Goal: Information Seeking & Learning: Find specific fact

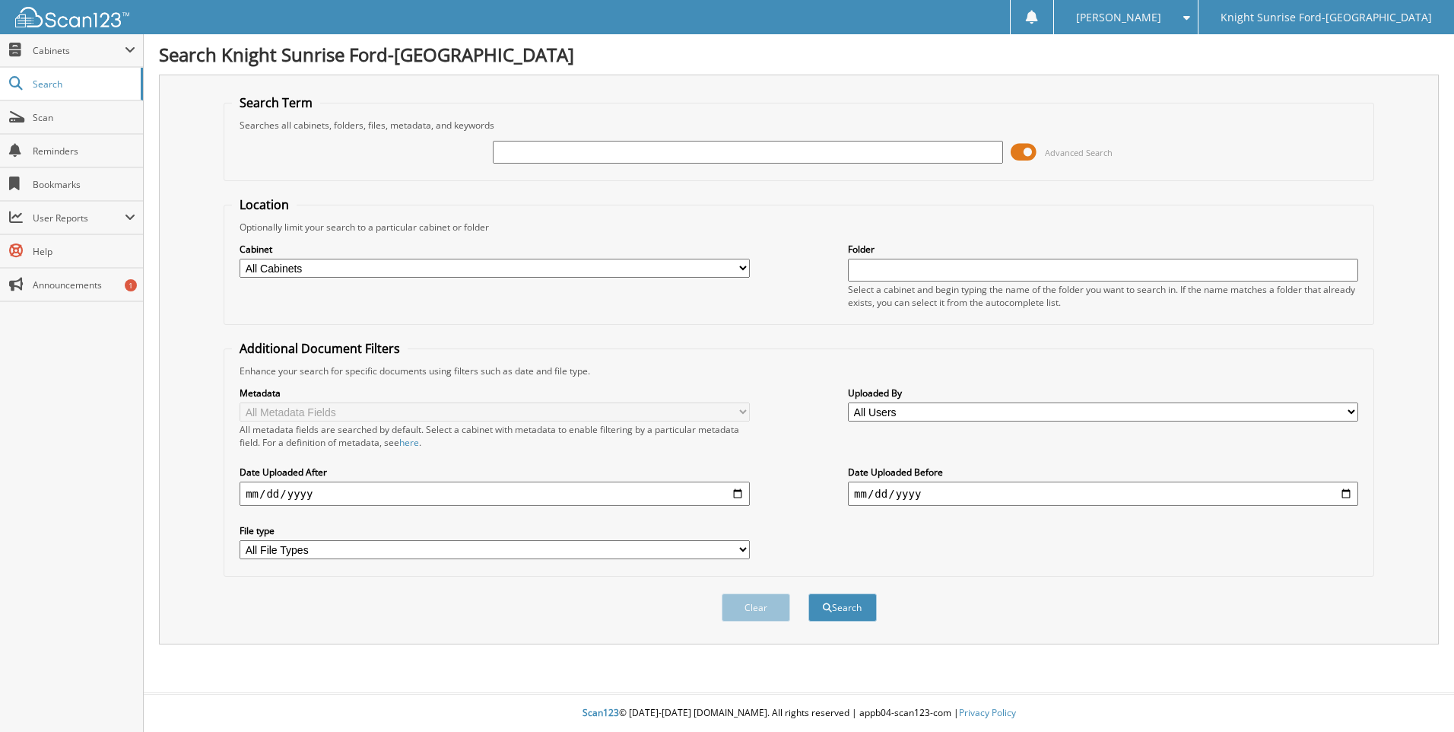
click at [558, 145] on input "text" at bounding box center [748, 152] width 510 height 23
type input "k"
type input "KR175082"
click at [809, 593] on button "Search" at bounding box center [843, 607] width 68 height 28
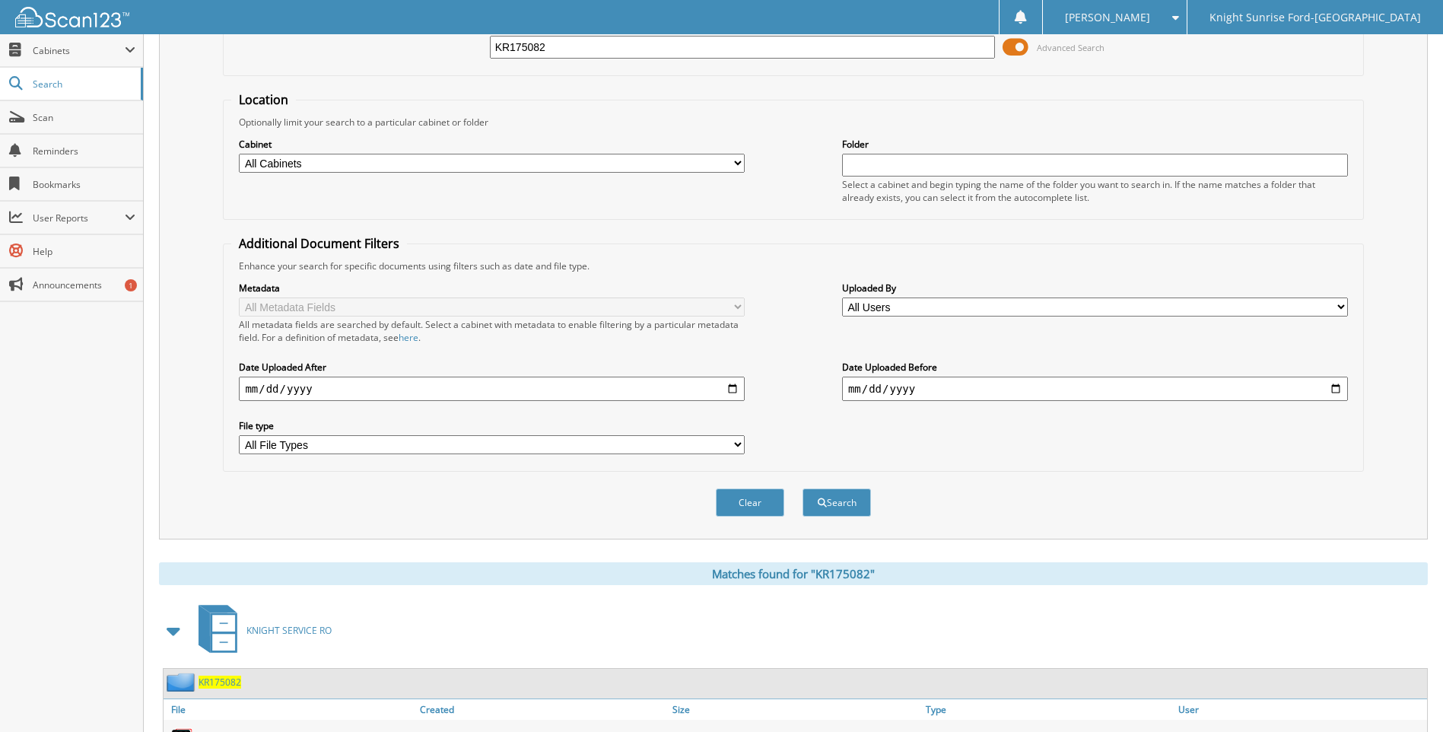
scroll to position [237, 0]
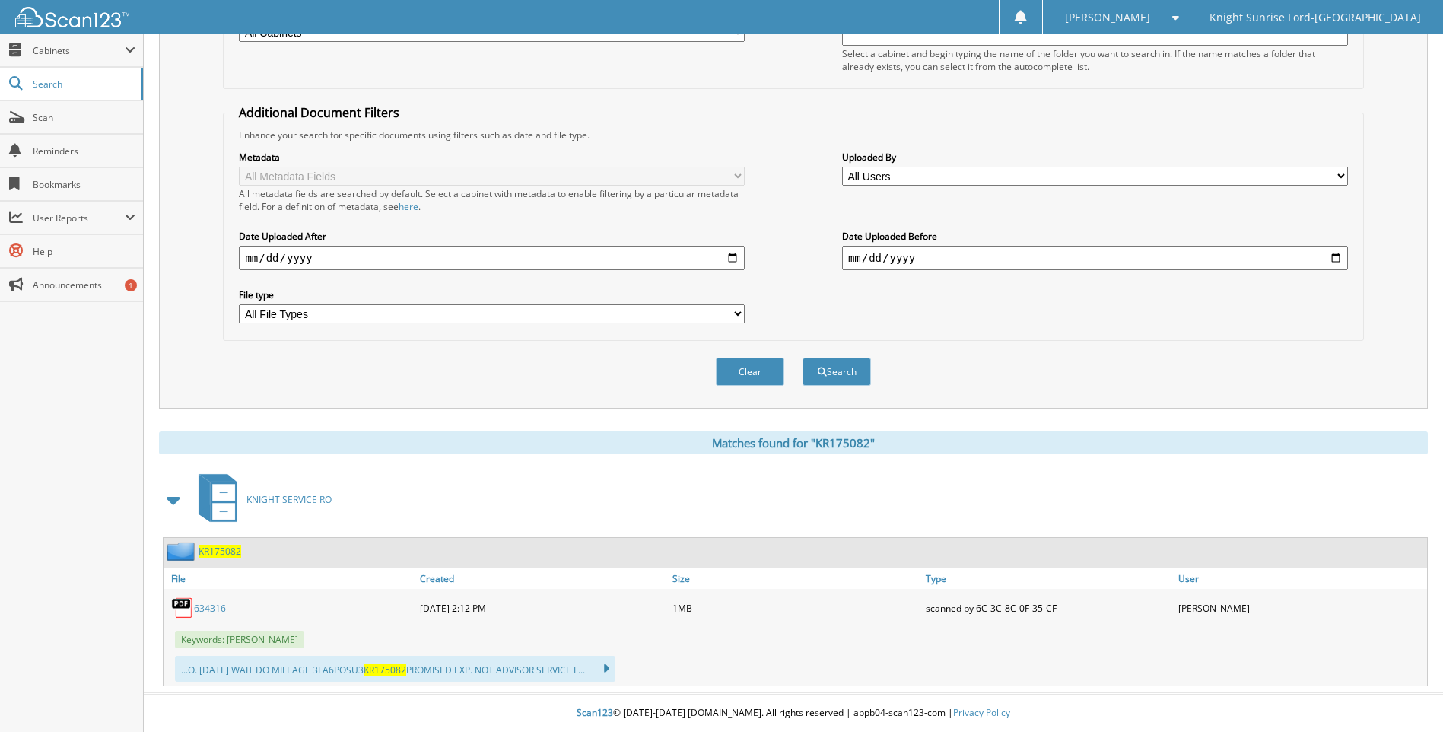
click at [230, 611] on div "634316" at bounding box center [290, 608] width 253 height 30
click at [212, 605] on link "634316" at bounding box center [210, 608] width 32 height 13
drag, startPoint x: 1418, startPoint y: 113, endPoint x: 1423, endPoint y: 96, distance: 17.6
click at [1418, 113] on div "Search Term Searches all cabinets, folders, files, metadata, and keywords KR175…" at bounding box center [793, 124] width 1269 height 570
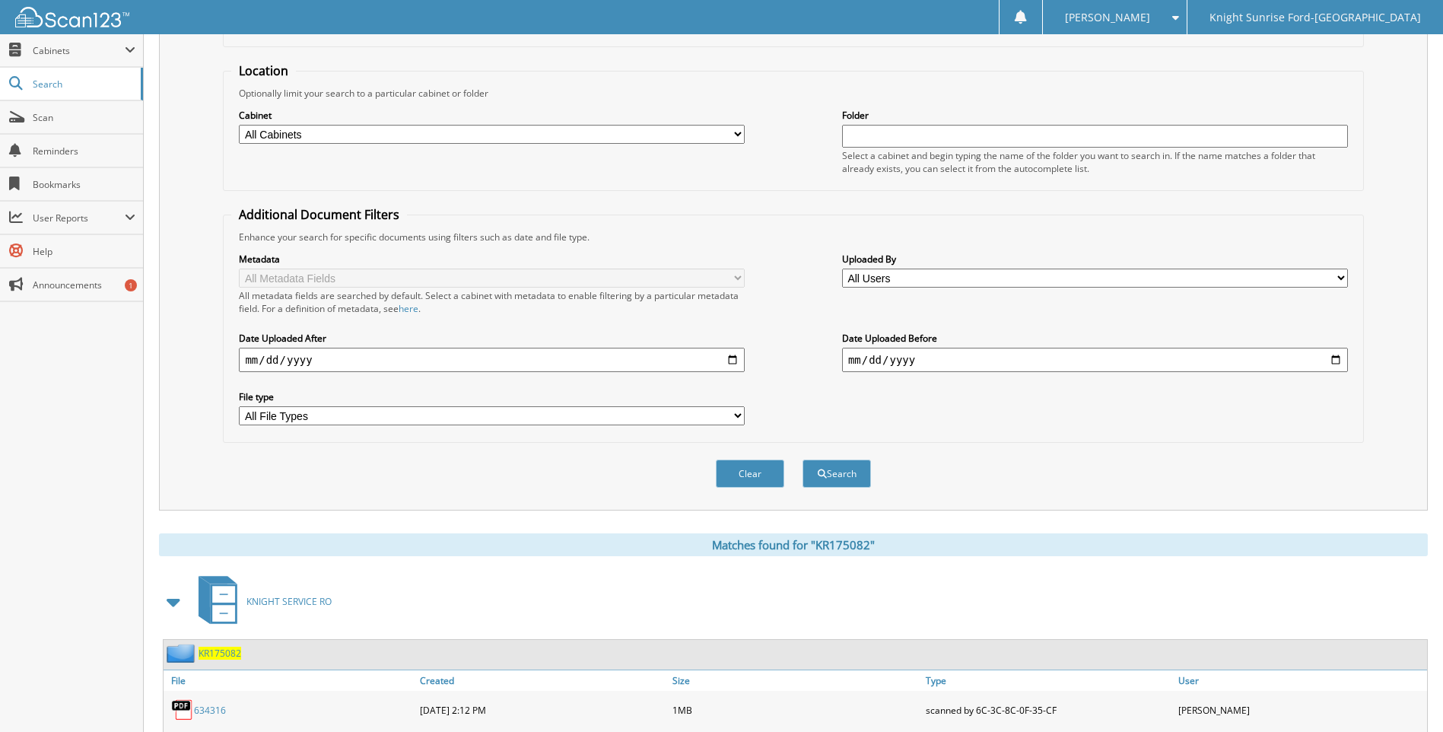
scroll to position [0, 0]
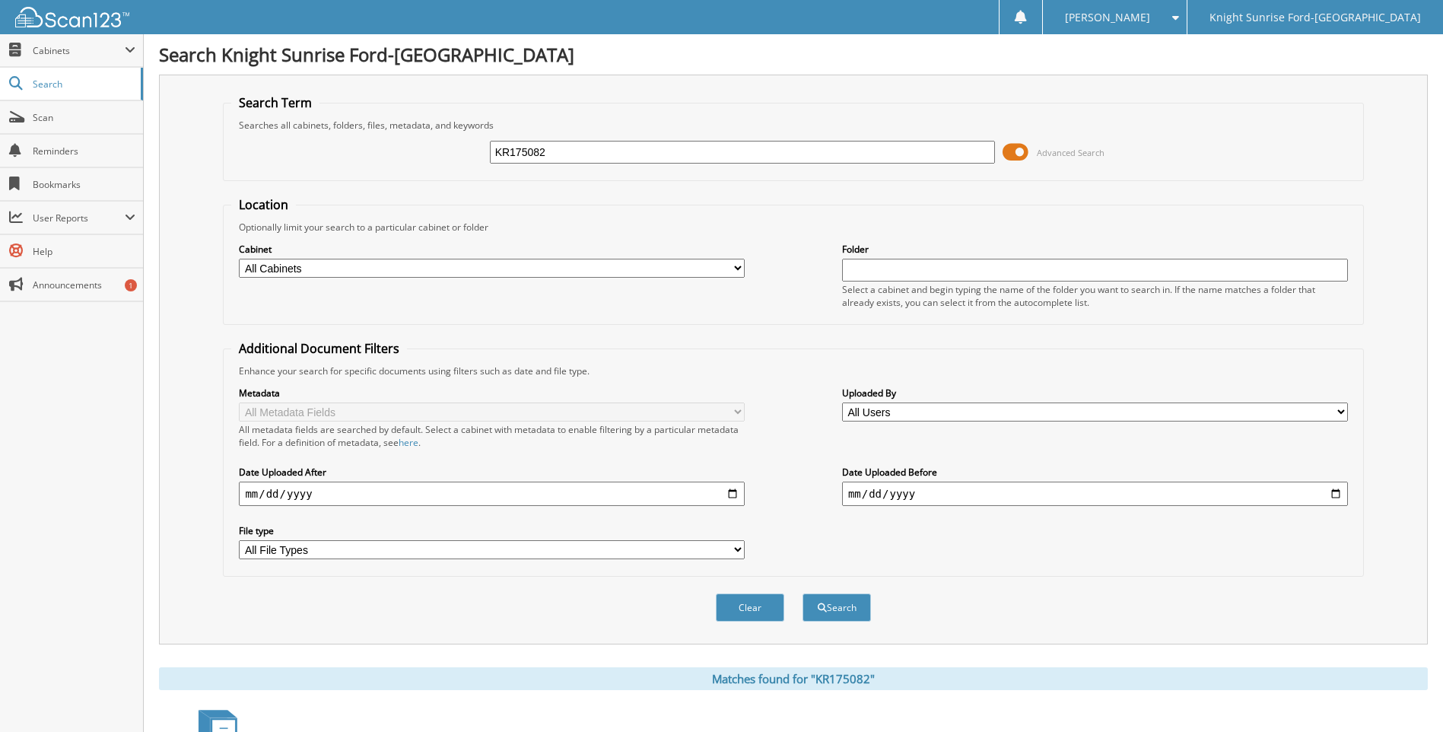
drag, startPoint x: 644, startPoint y: 153, endPoint x: 477, endPoint y: 145, distance: 167.6
click at [477, 145] on div "KR175082 Advanced Search" at bounding box center [793, 152] width 1124 height 41
type input "m"
type input "MLA8243"
click at [803, 593] on button "Search" at bounding box center [837, 607] width 68 height 28
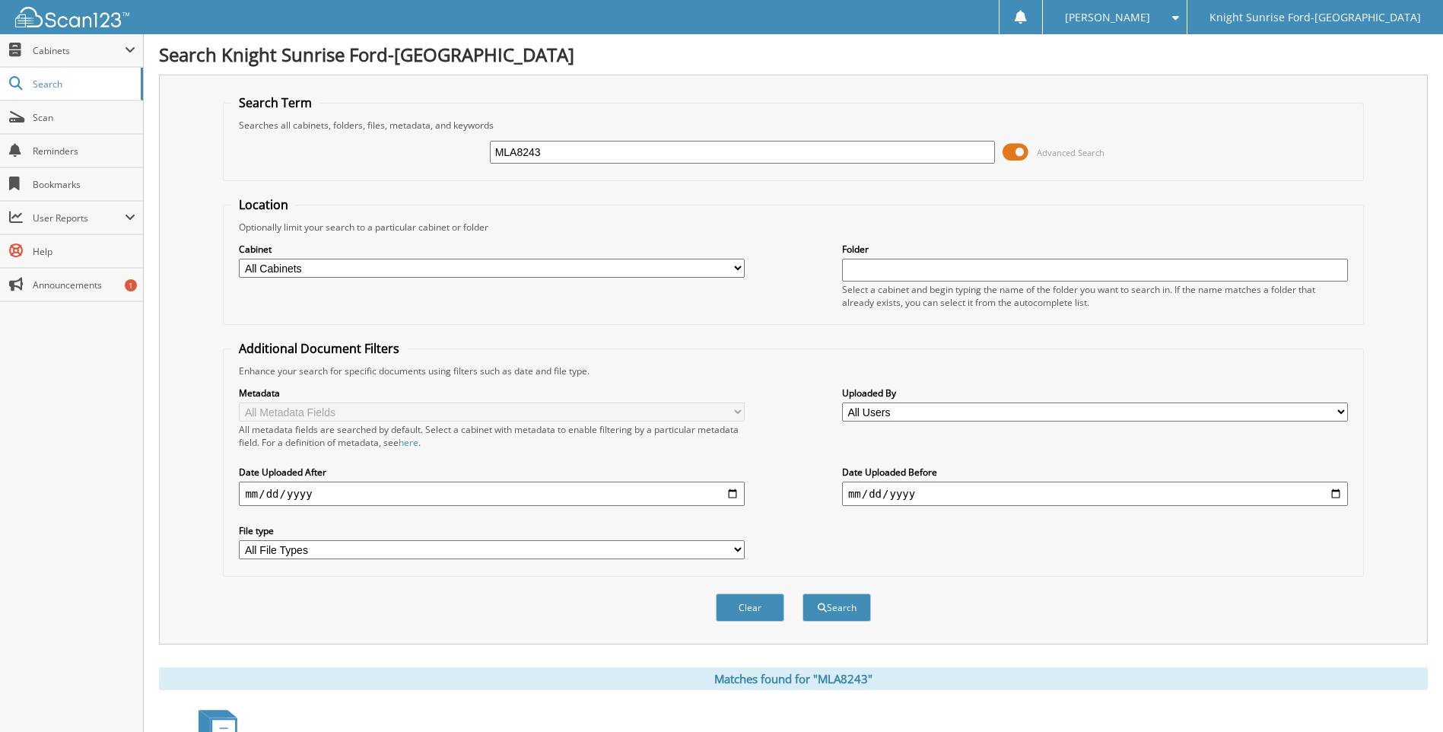
click at [579, 153] on input "MLA8243" at bounding box center [743, 152] width 506 height 23
type input "MLA82438"
click at [803, 593] on button "Search" at bounding box center [837, 607] width 68 height 28
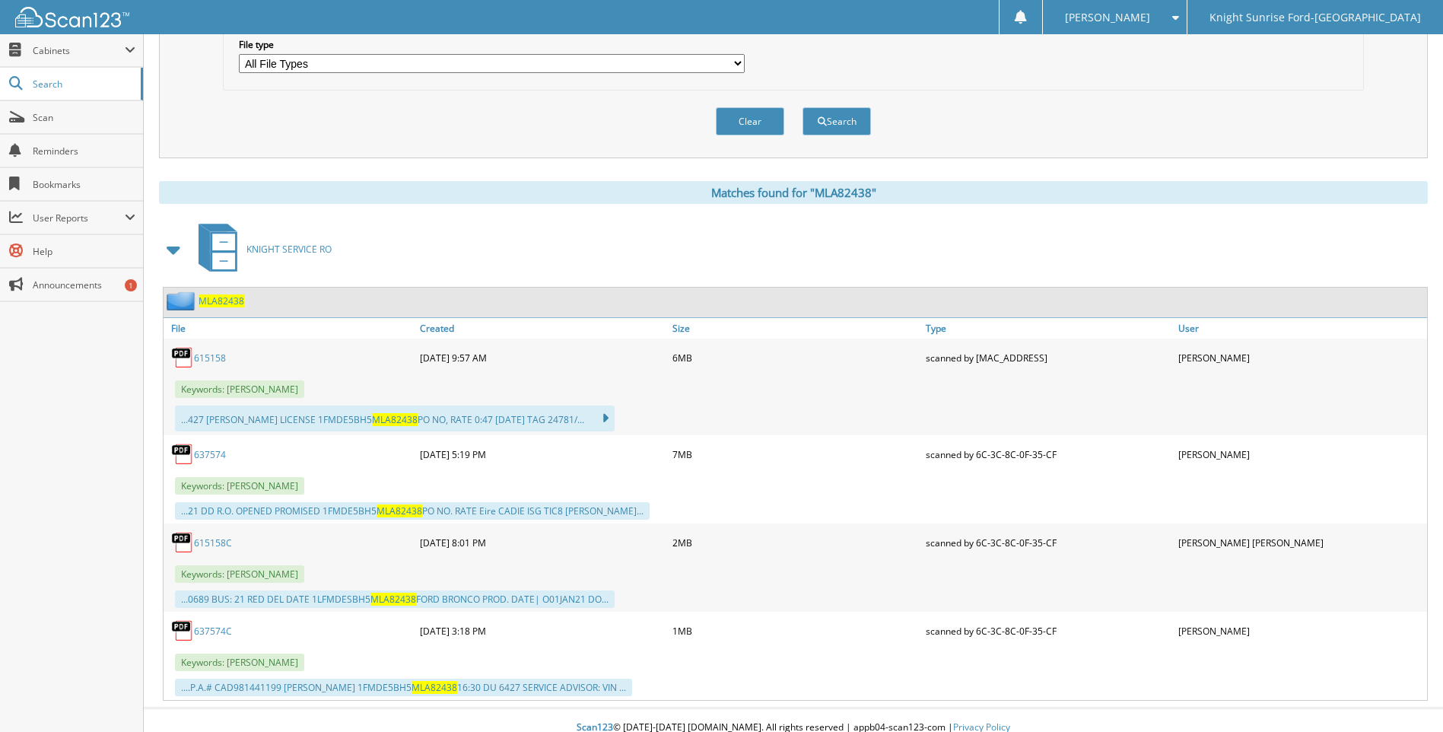
scroll to position [501, 0]
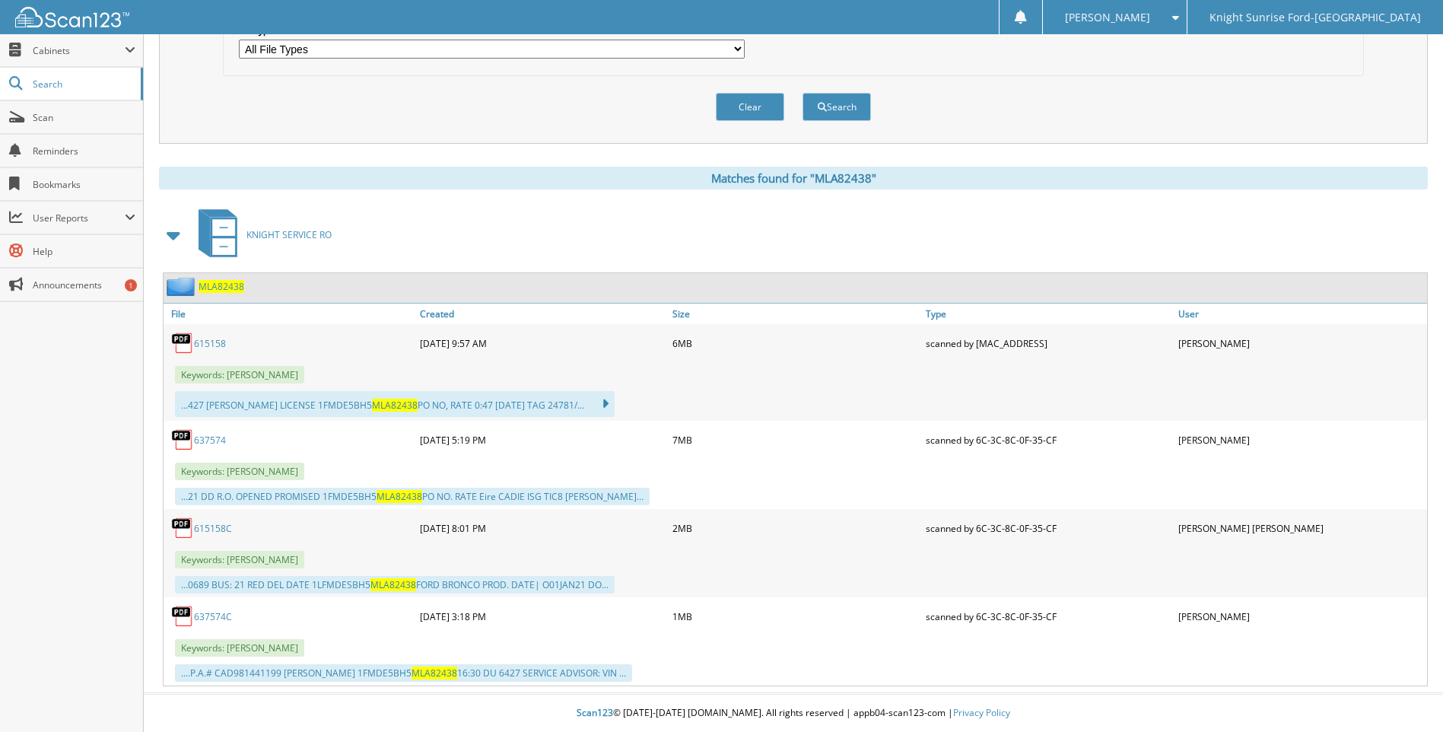
click at [206, 341] on link "615158" at bounding box center [210, 343] width 32 height 13
click at [210, 439] on link "637574" at bounding box center [210, 440] width 32 height 13
click at [210, 532] on link "615158C" at bounding box center [213, 528] width 38 height 13
click at [201, 613] on link "637574C" at bounding box center [213, 616] width 38 height 13
click at [1402, 161] on div "Search Term Searches all cabinets, folders, files, metadata, and keywords MLA82…" at bounding box center [793, 130] width 1269 height 1112
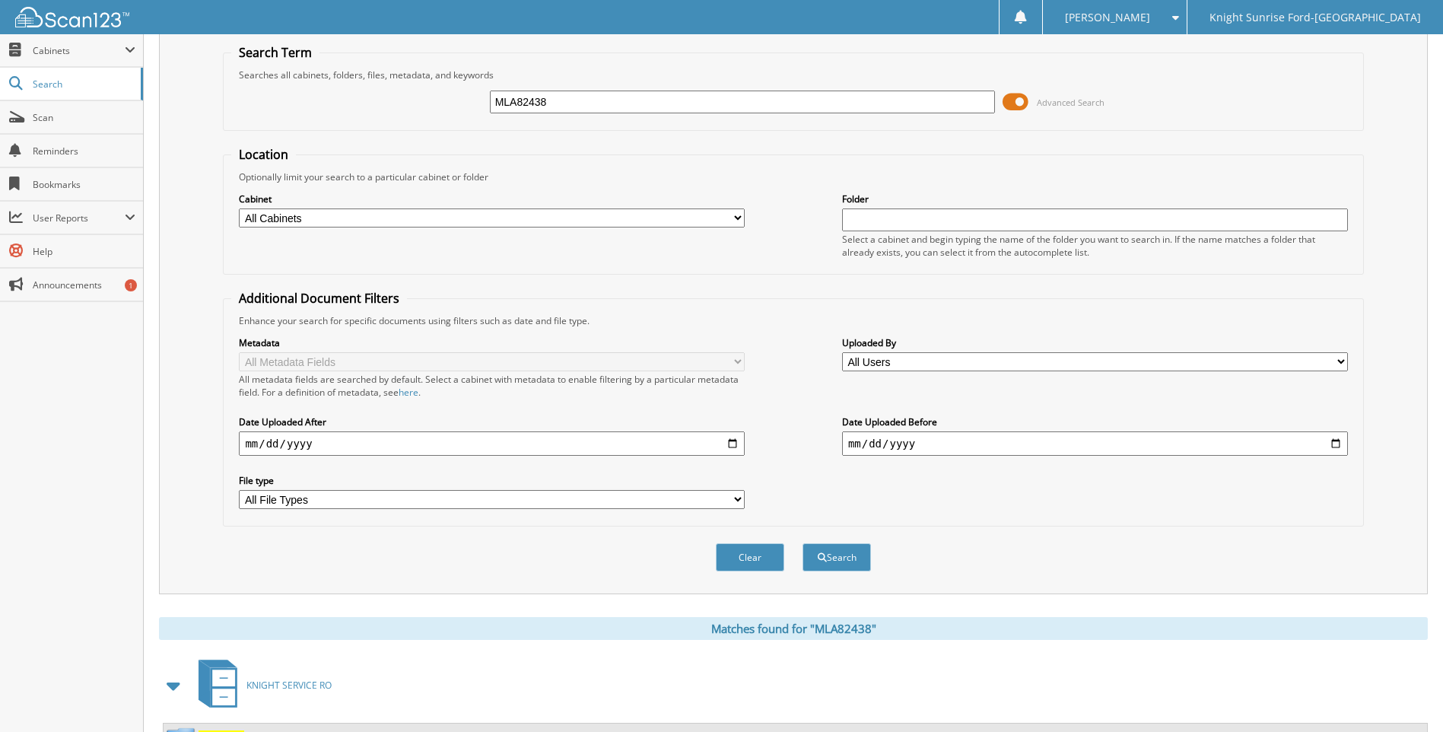
scroll to position [45, 0]
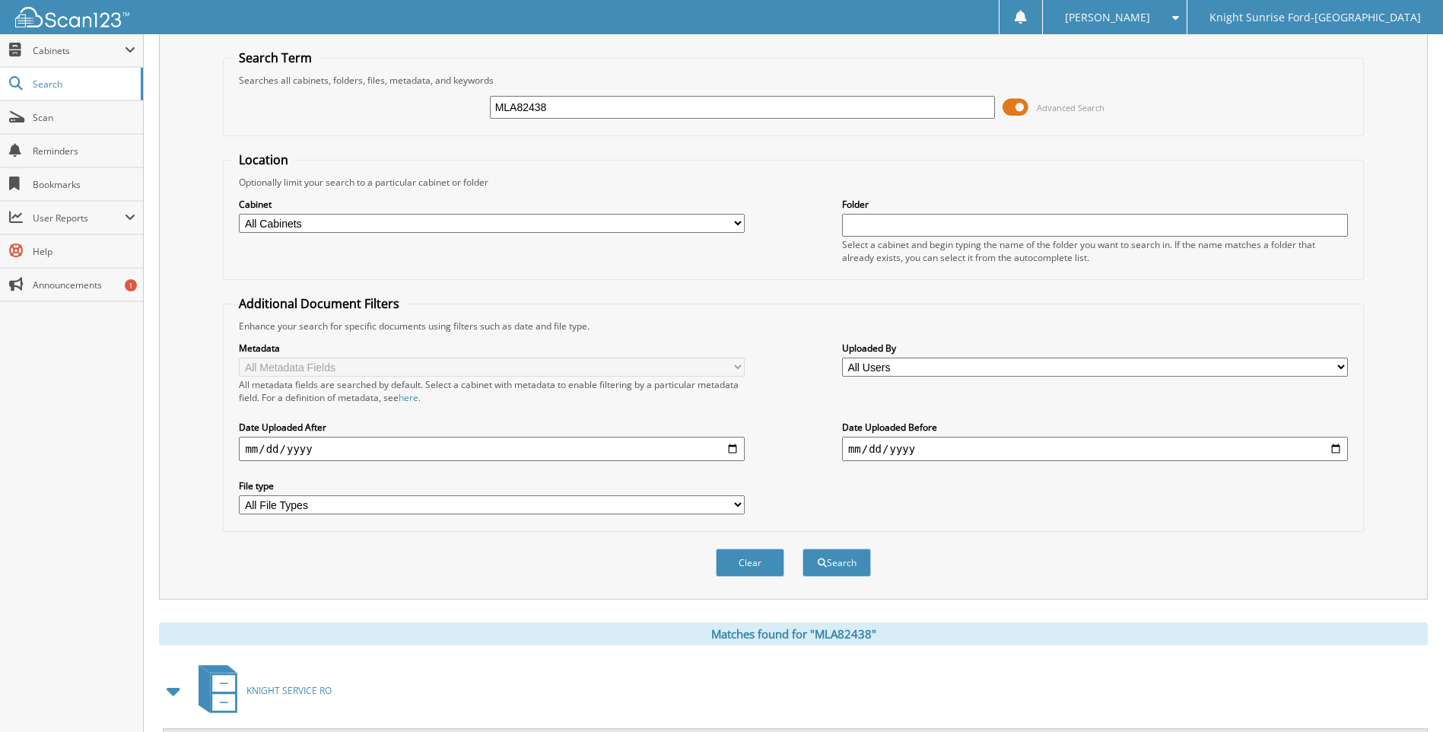
drag, startPoint x: 601, startPoint y: 110, endPoint x: 471, endPoint y: 114, distance: 130.1
click at [470, 113] on div "MLA82438 Advanced Search" at bounding box center [793, 107] width 1124 height 41
type input "p"
type input "PWG55180"
click at [803, 548] on button "Search" at bounding box center [837, 562] width 68 height 28
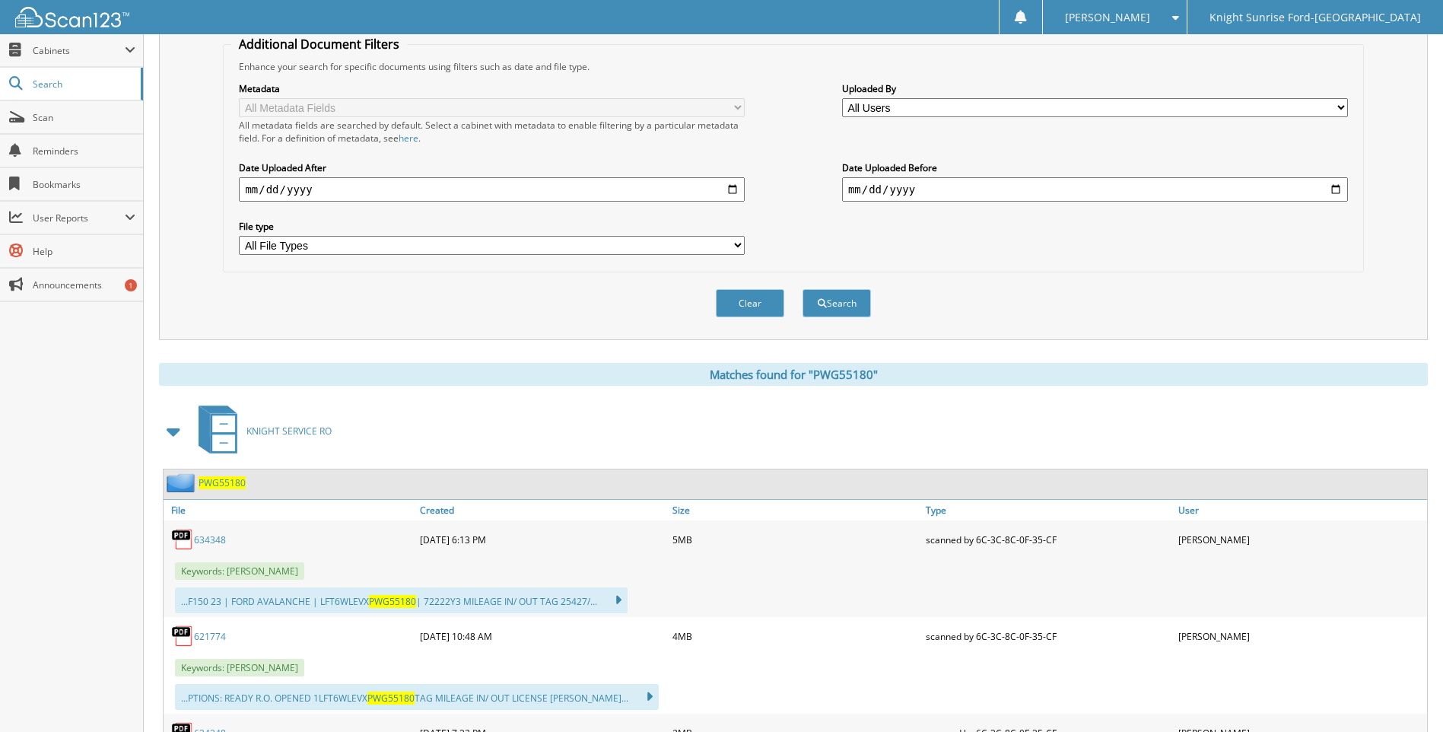
scroll to position [609, 0]
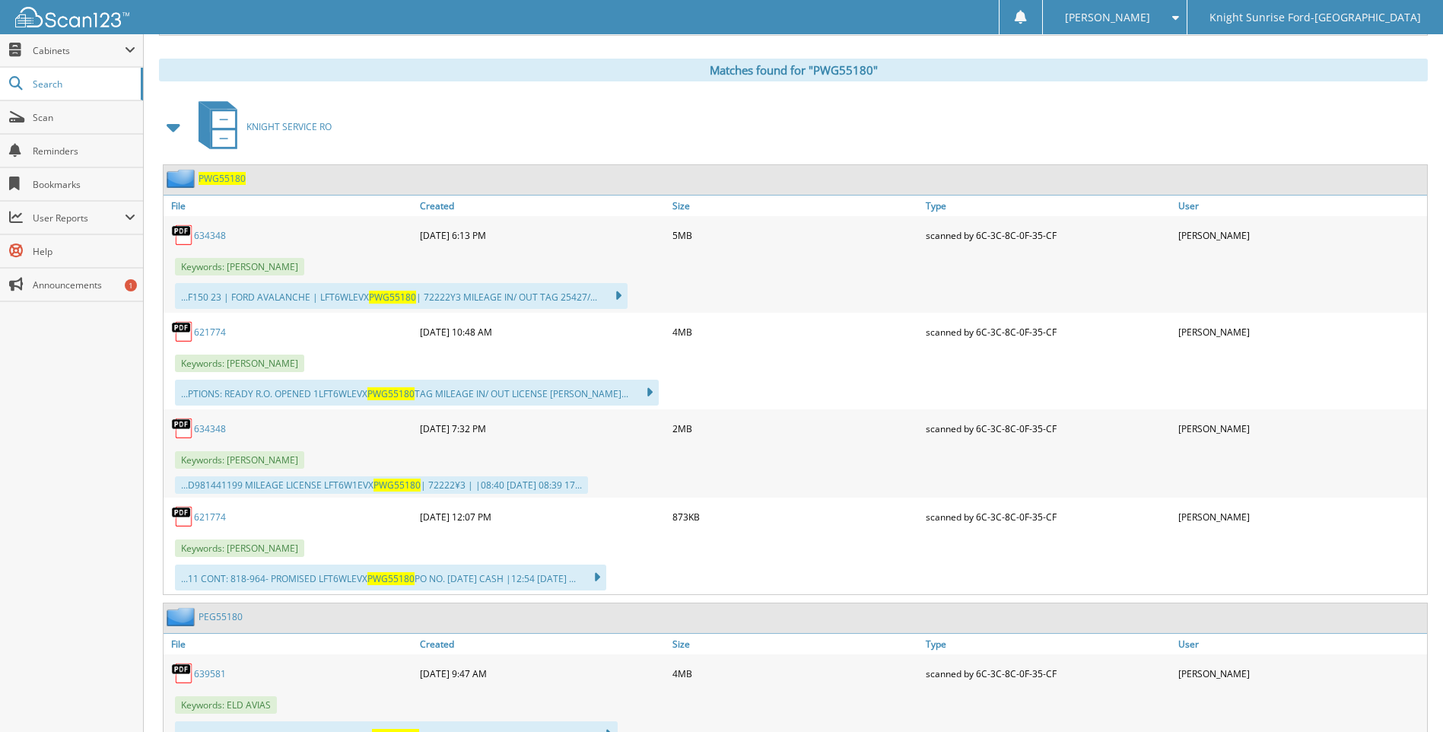
click at [213, 232] on link "634348" at bounding box center [210, 235] width 32 height 13
click at [220, 332] on link "621774" at bounding box center [210, 332] width 32 height 13
click at [211, 427] on link "634348" at bounding box center [210, 428] width 32 height 13
